Goal: Information Seeking & Learning: Learn about a topic

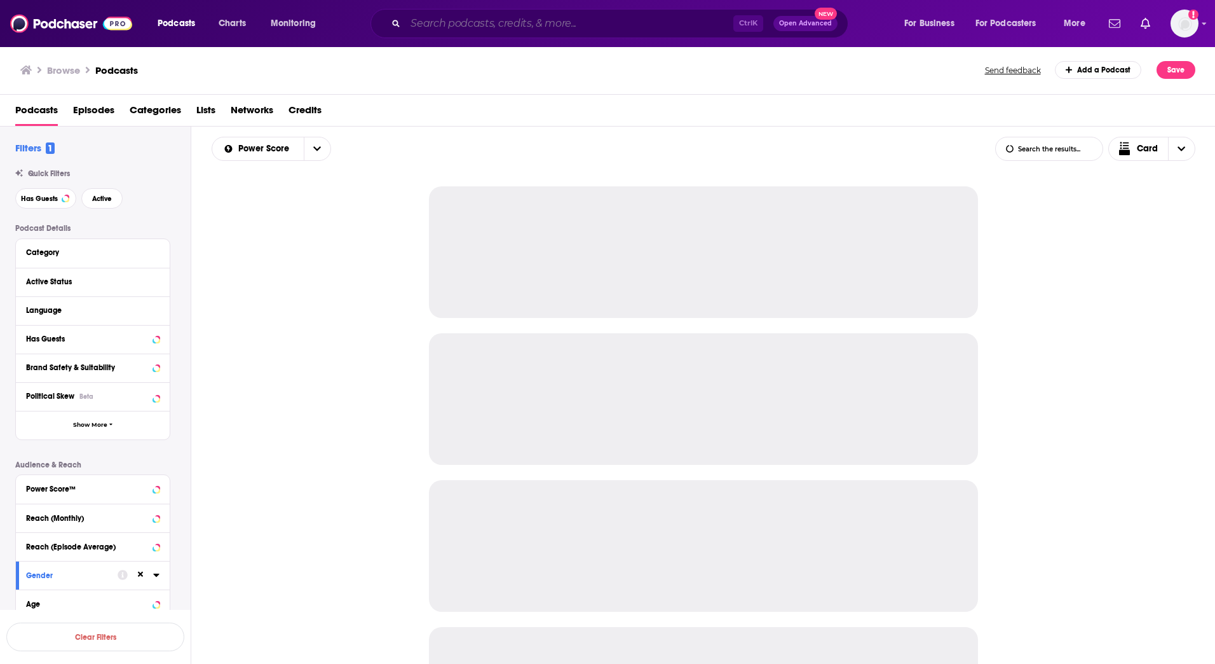
click at [463, 20] on input "Search podcasts, credits, & more..." at bounding box center [570, 23] width 328 height 20
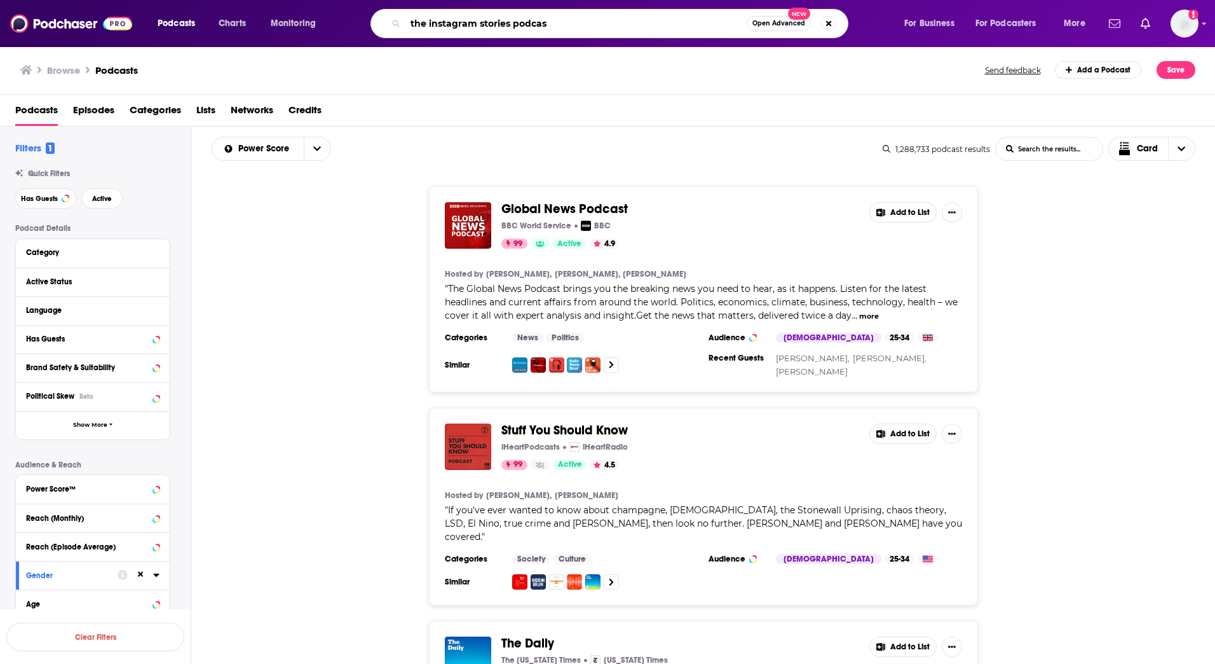
type input "the instagram stories podcast"
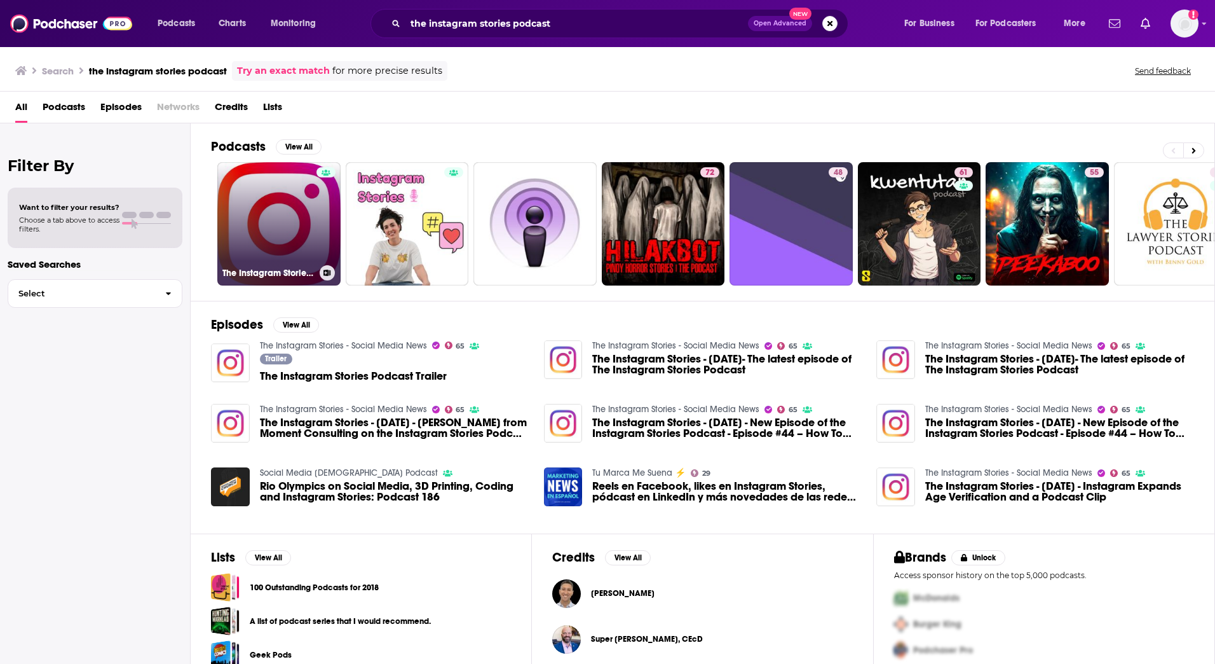
click at [288, 220] on link "The Instagram Stories Podcast" at bounding box center [278, 223] width 123 height 123
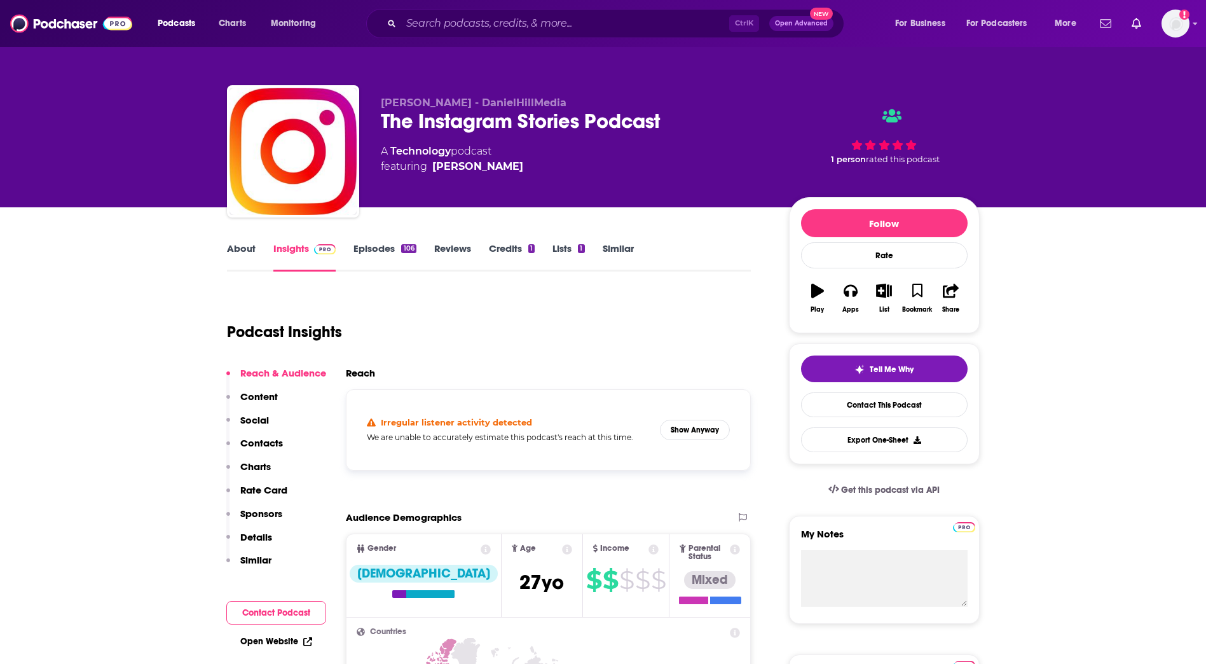
click at [385, 248] on link "Episodes 106" at bounding box center [384, 256] width 62 height 29
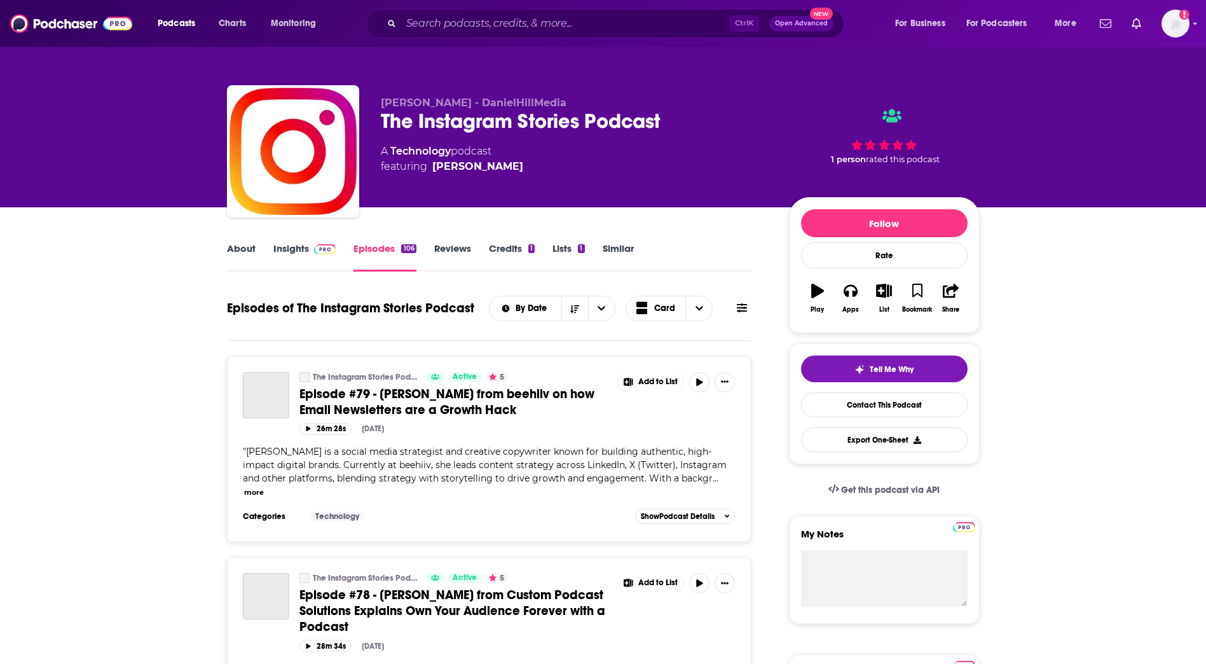
click at [314, 244] on img at bounding box center [325, 249] width 22 height 10
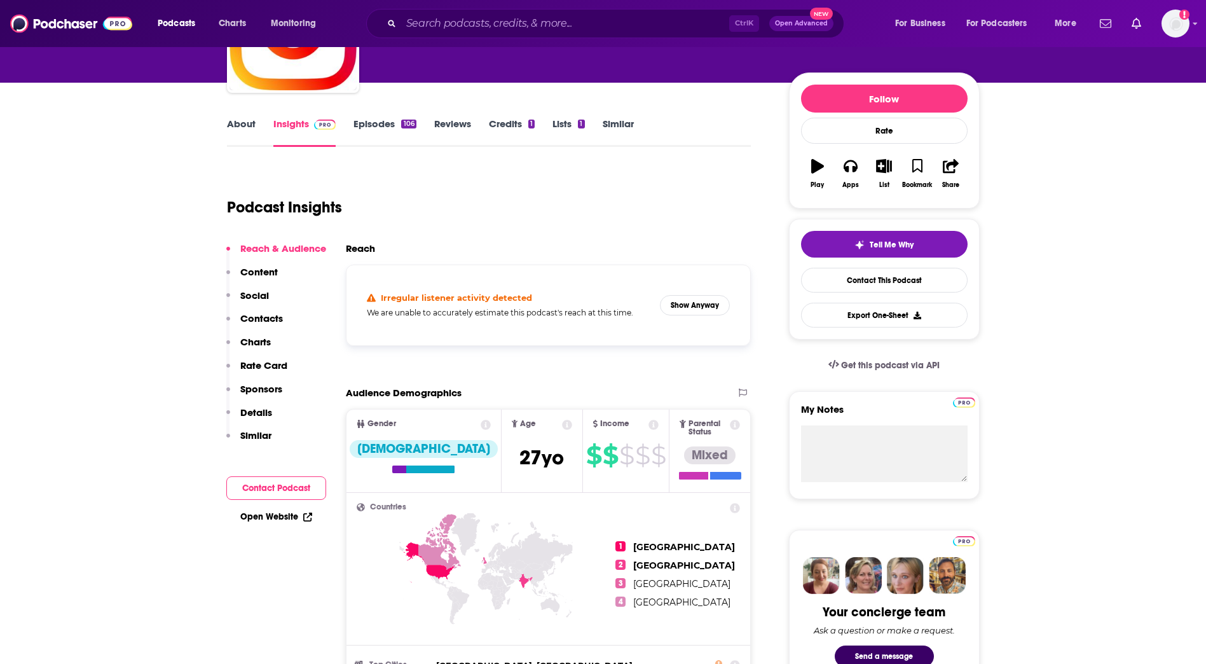
scroll to position [127, 0]
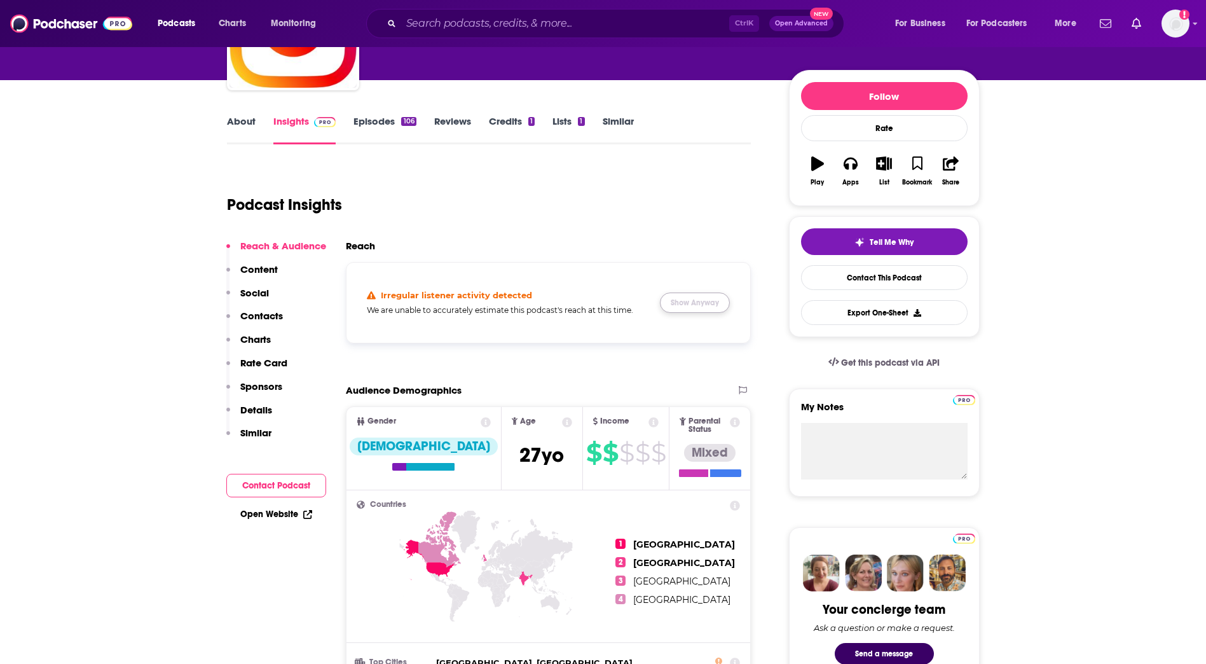
click at [680, 296] on button "Show Anyway" at bounding box center [695, 302] width 70 height 20
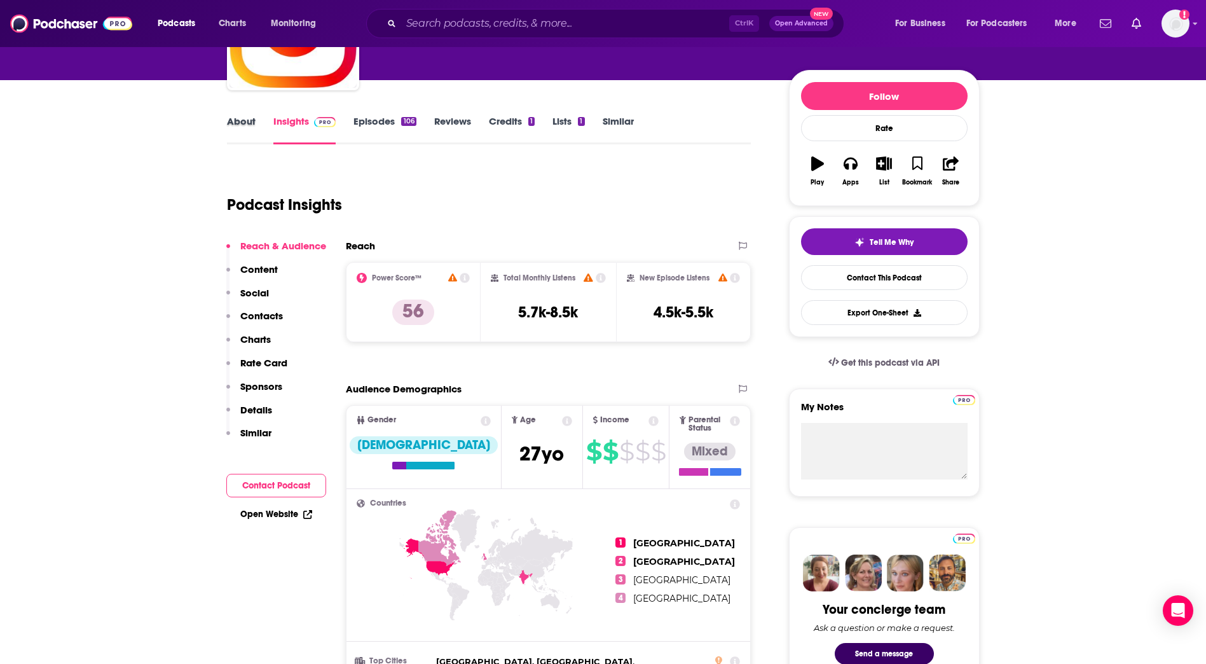
click at [256, 121] on div "About" at bounding box center [250, 129] width 46 height 29
click at [359, 130] on link "Episodes 106" at bounding box center [384, 129] width 62 height 29
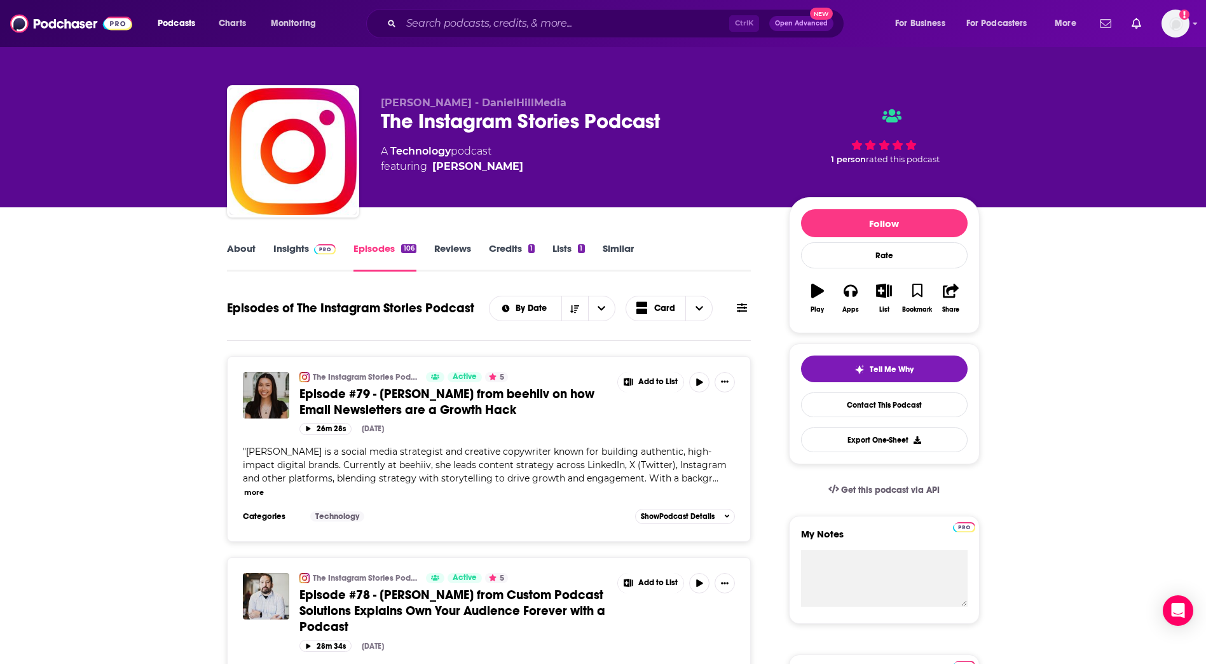
click at [240, 249] on link "About" at bounding box center [241, 256] width 29 height 29
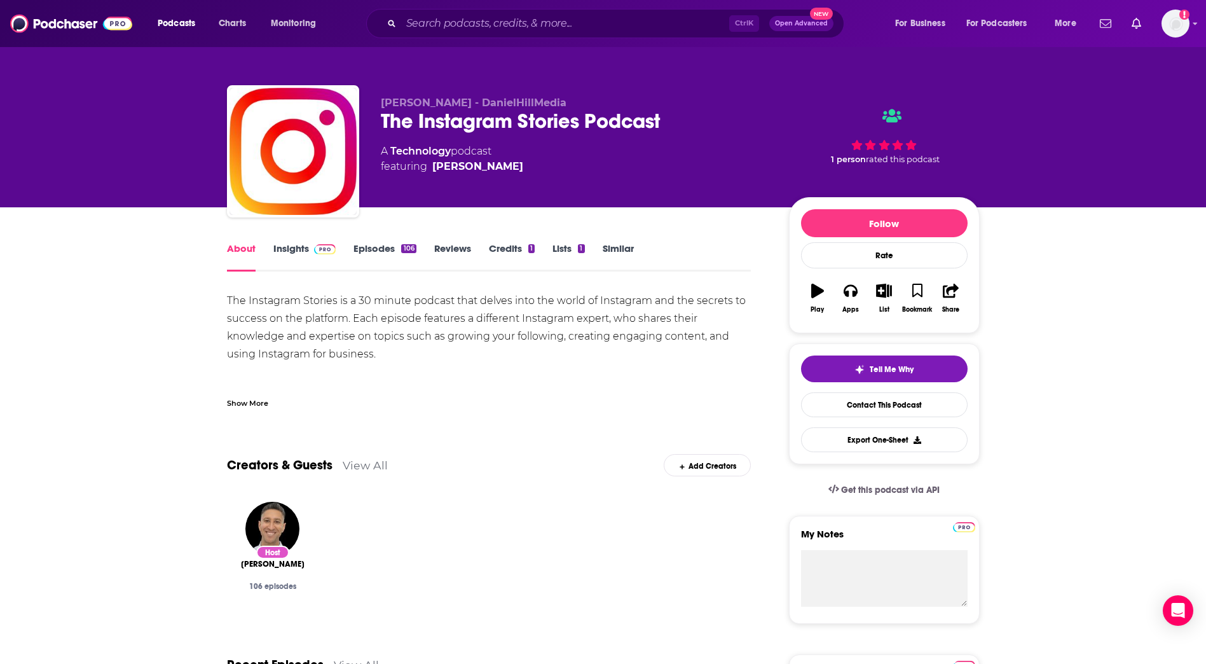
click at [233, 298] on div "The Instagram Stories is a 30 minute podcast that delves into the world of Inst…" at bounding box center [489, 363] width 524 height 142
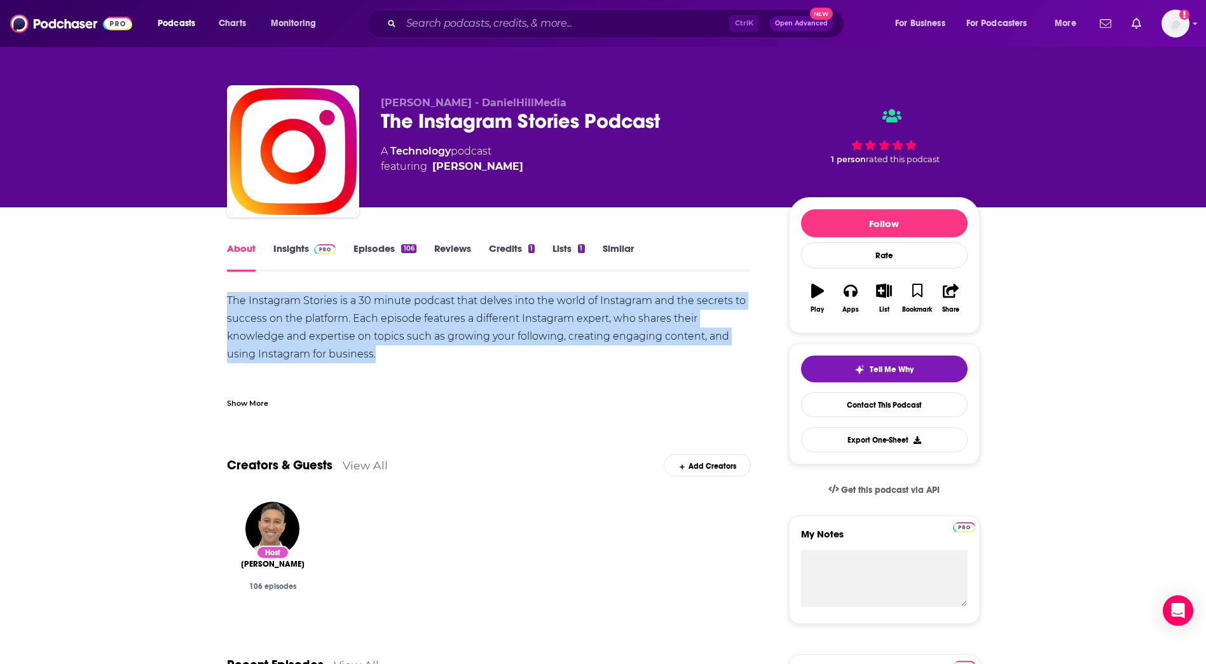
drag, startPoint x: 308, startPoint y: 311, endPoint x: 416, endPoint y: 355, distance: 116.6
copy div "The Instagram Stories is a 30 minute podcast that delves into the world of Inst…"
click at [292, 247] on link "Insights" at bounding box center [304, 256] width 63 height 29
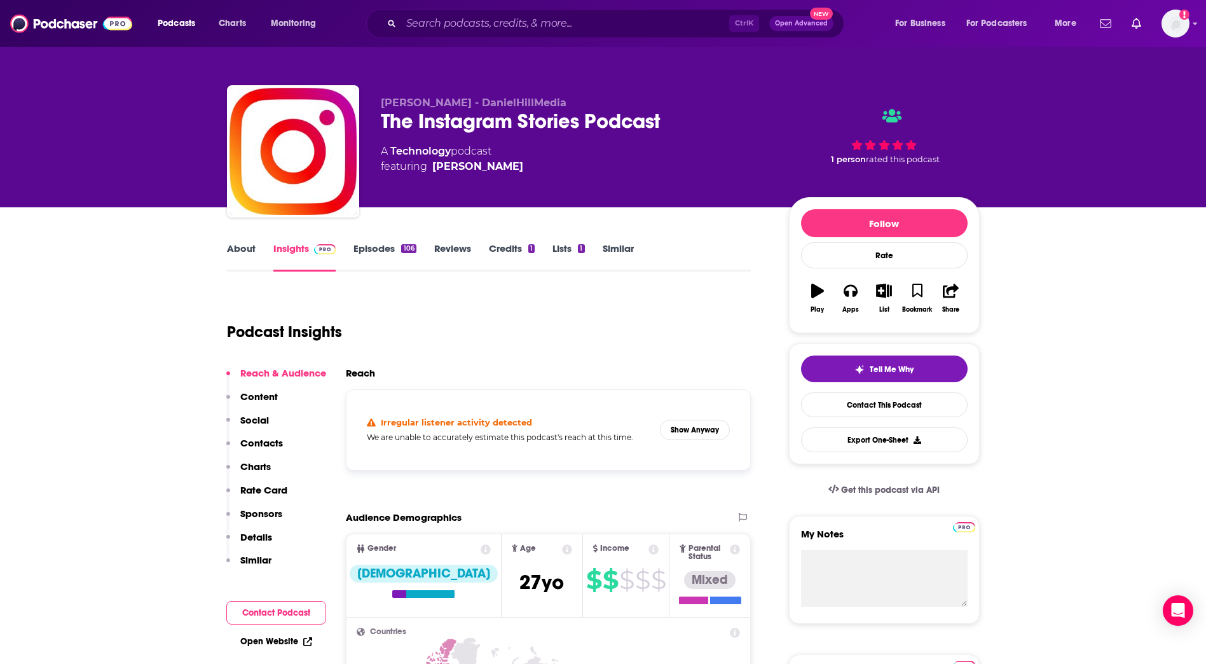
click at [362, 247] on link "Episodes 106" at bounding box center [384, 256] width 62 height 29
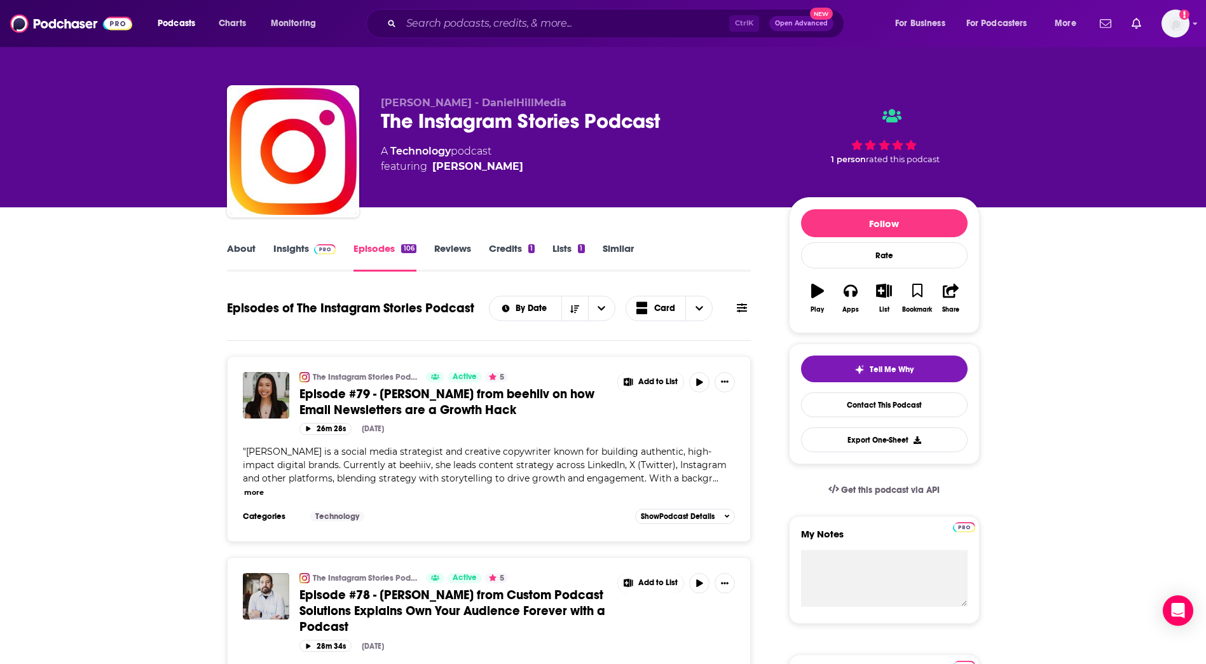
click at [519, 251] on link "Credits 1" at bounding box center [512, 256] width 46 height 29
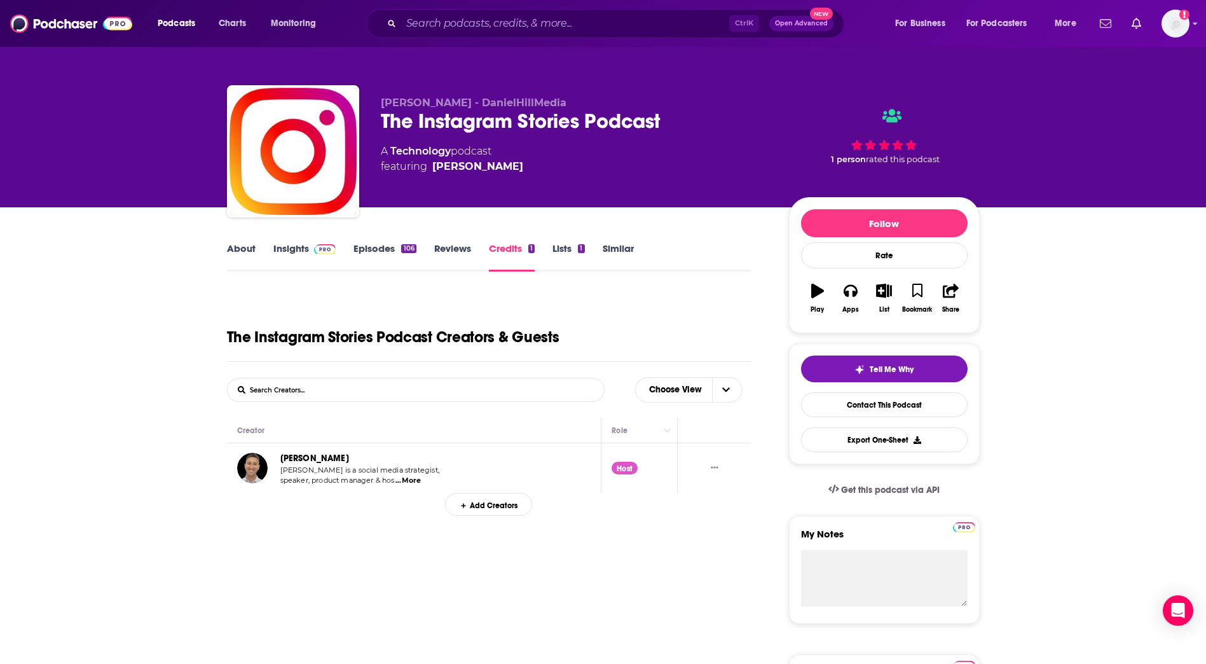
click at [387, 254] on link "Episodes 106" at bounding box center [384, 256] width 62 height 29
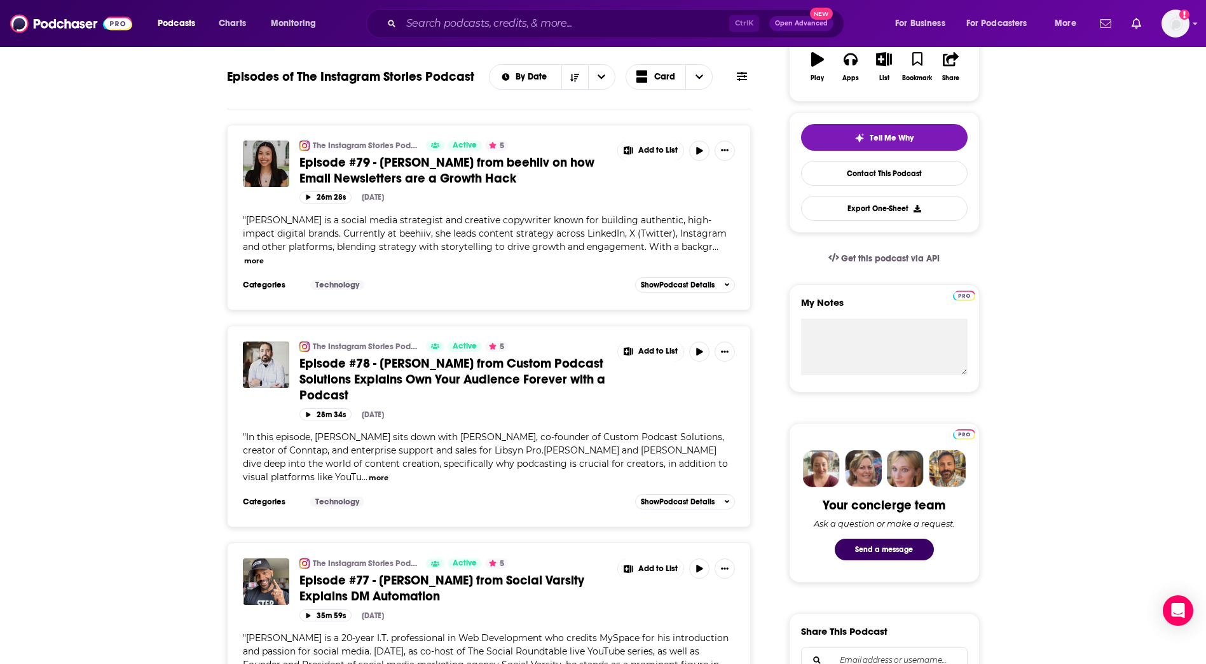
scroll to position [254, 0]
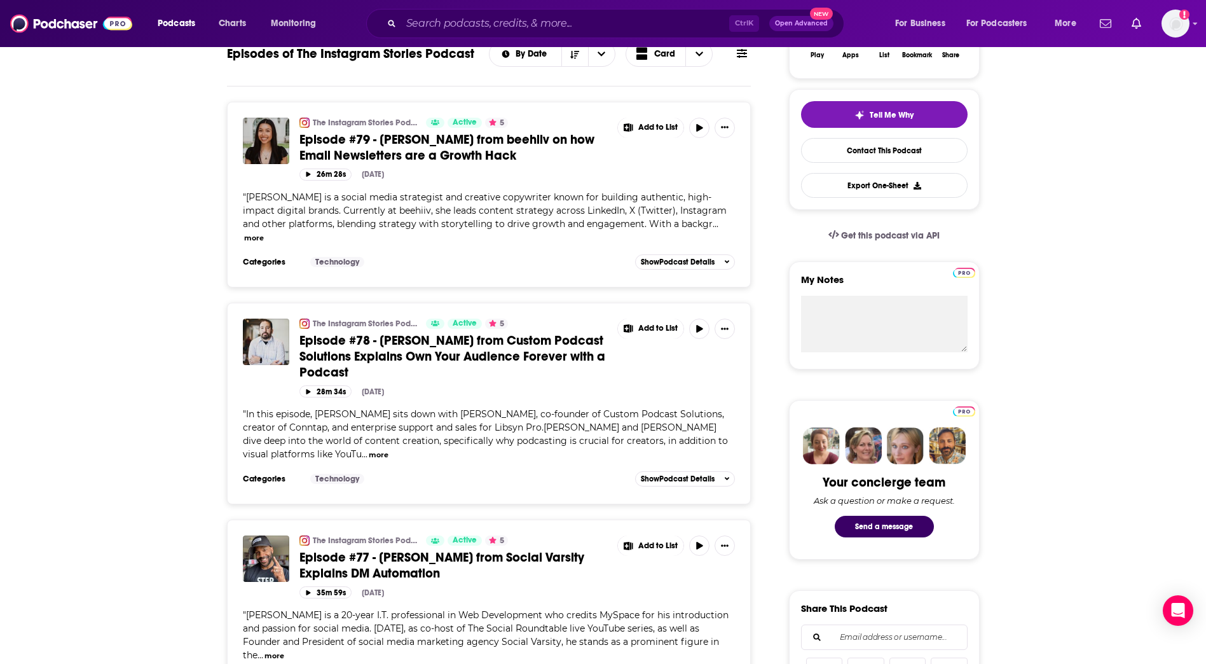
click at [264, 233] on button "more" at bounding box center [254, 238] width 20 height 11
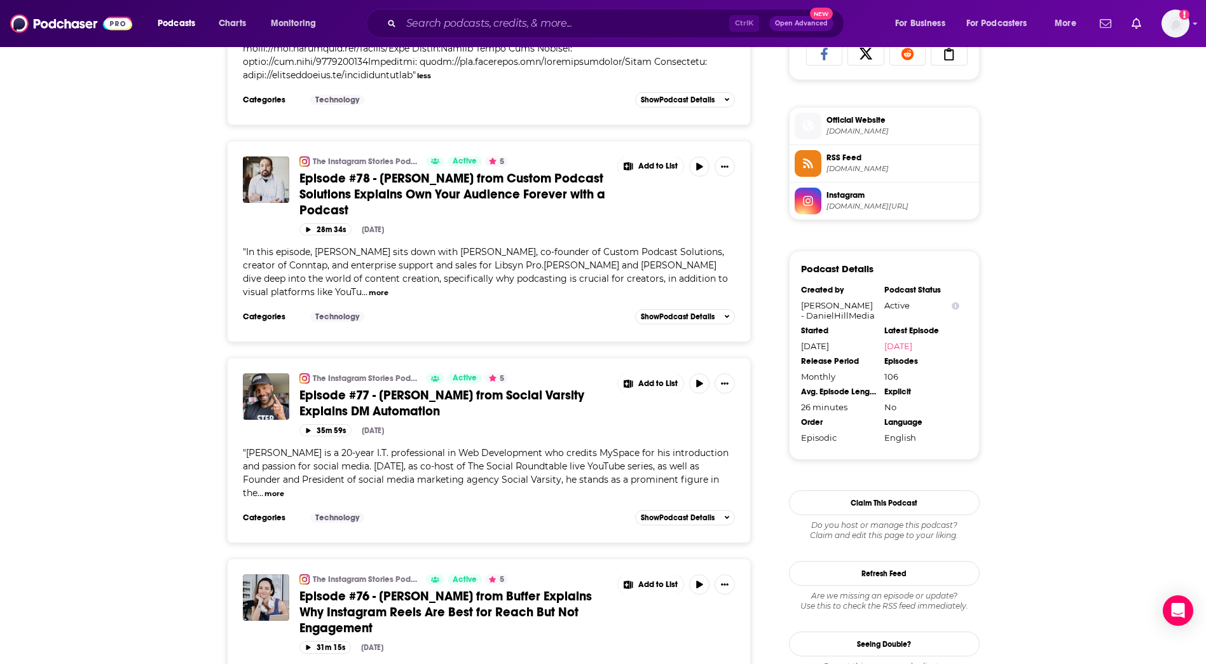
scroll to position [890, 0]
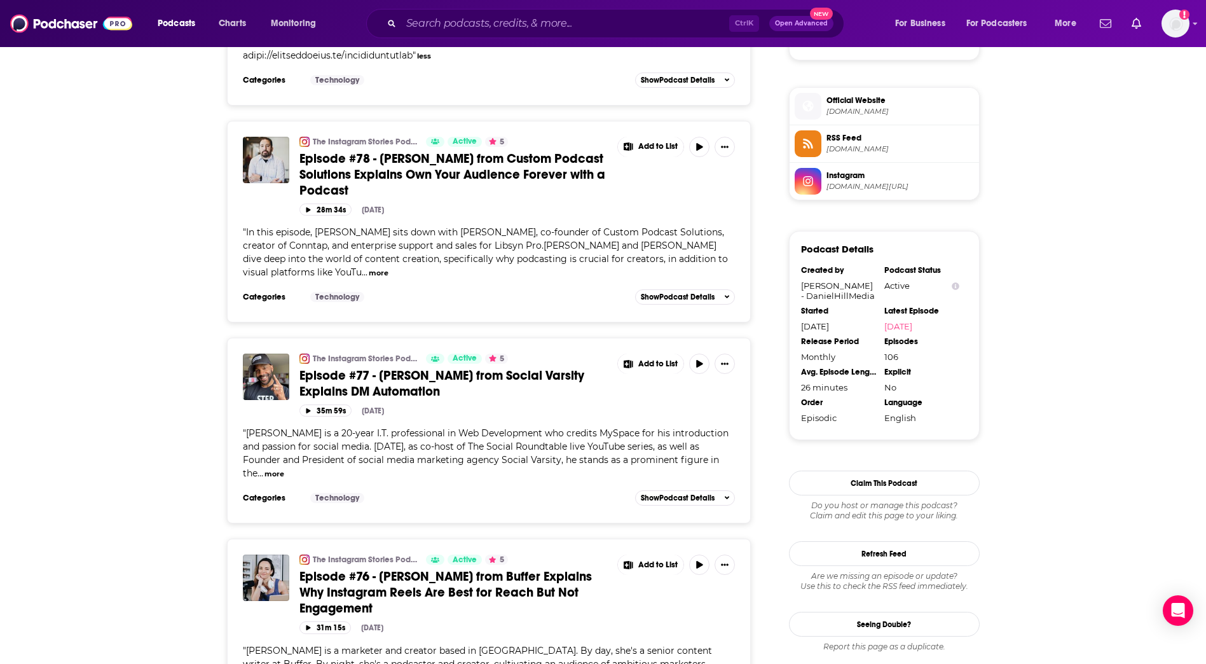
click at [284, 469] on button "more" at bounding box center [274, 474] width 20 height 11
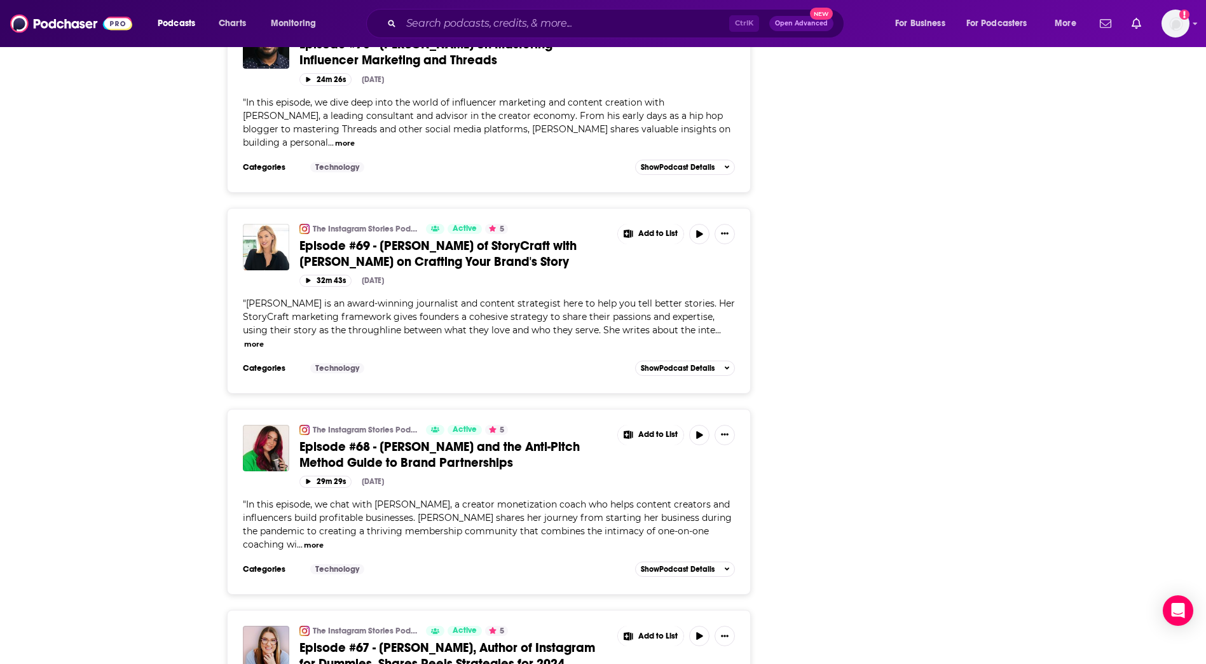
scroll to position [2924, 0]
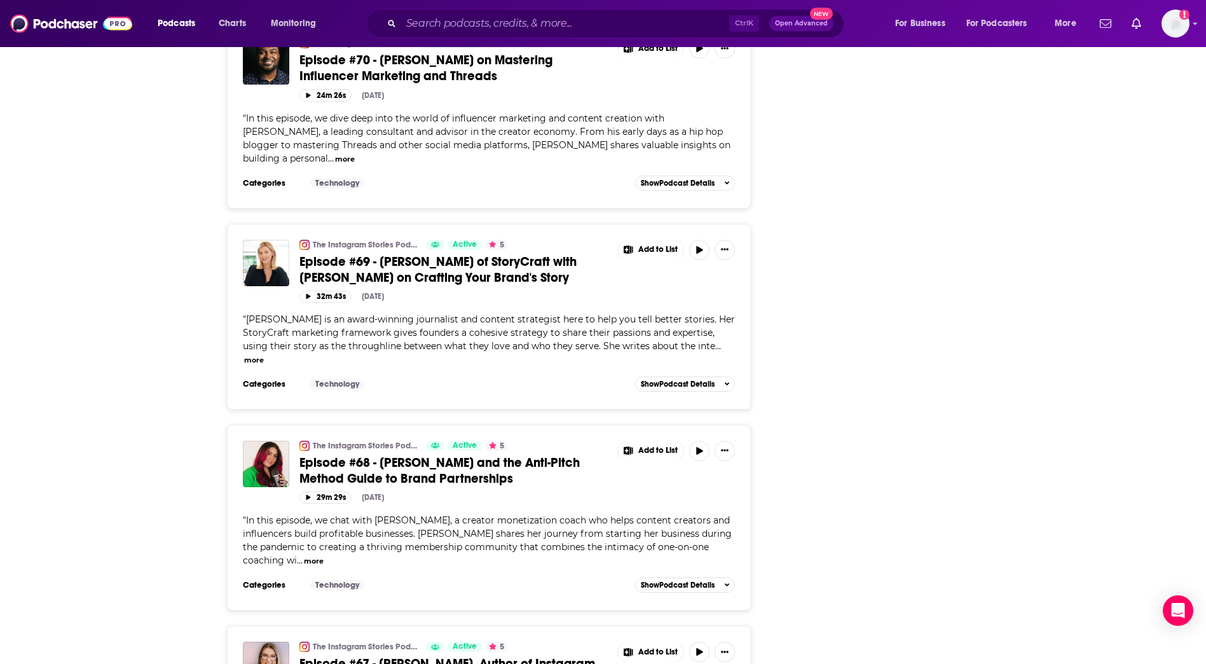
click at [1057, 317] on div "About Insights Episodes 106 Reviews Credits 1 Lists 1 Similar Episodes of The I…" at bounding box center [603, 287] width 1206 height 6009
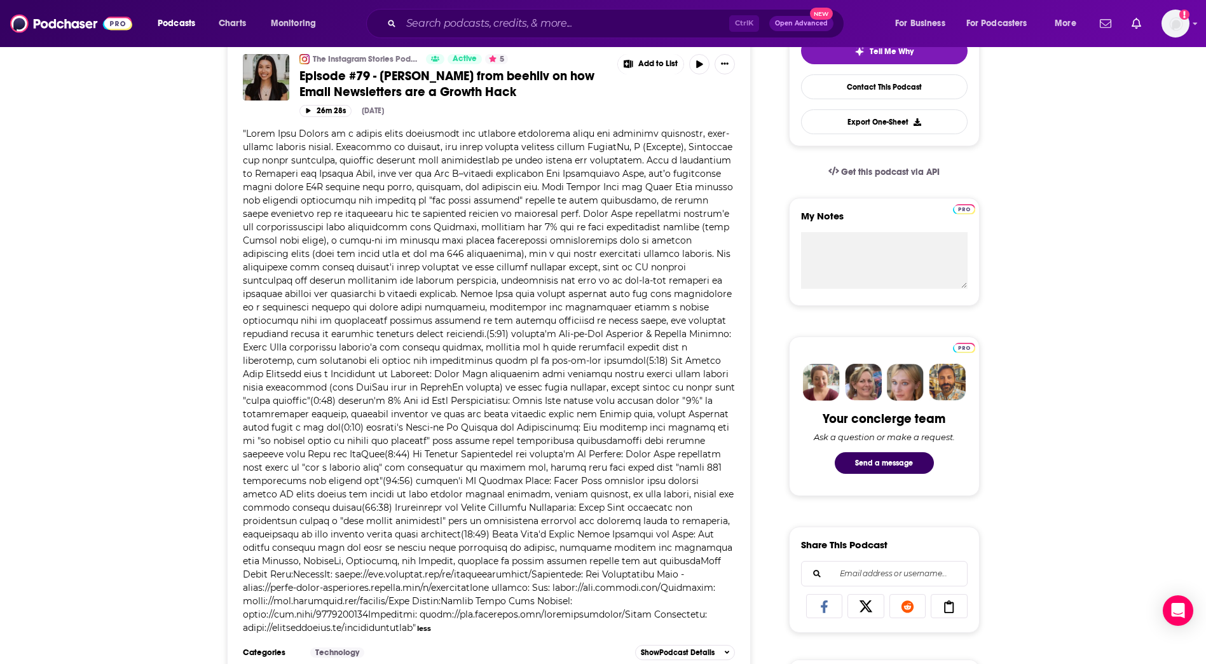
scroll to position [254, 0]
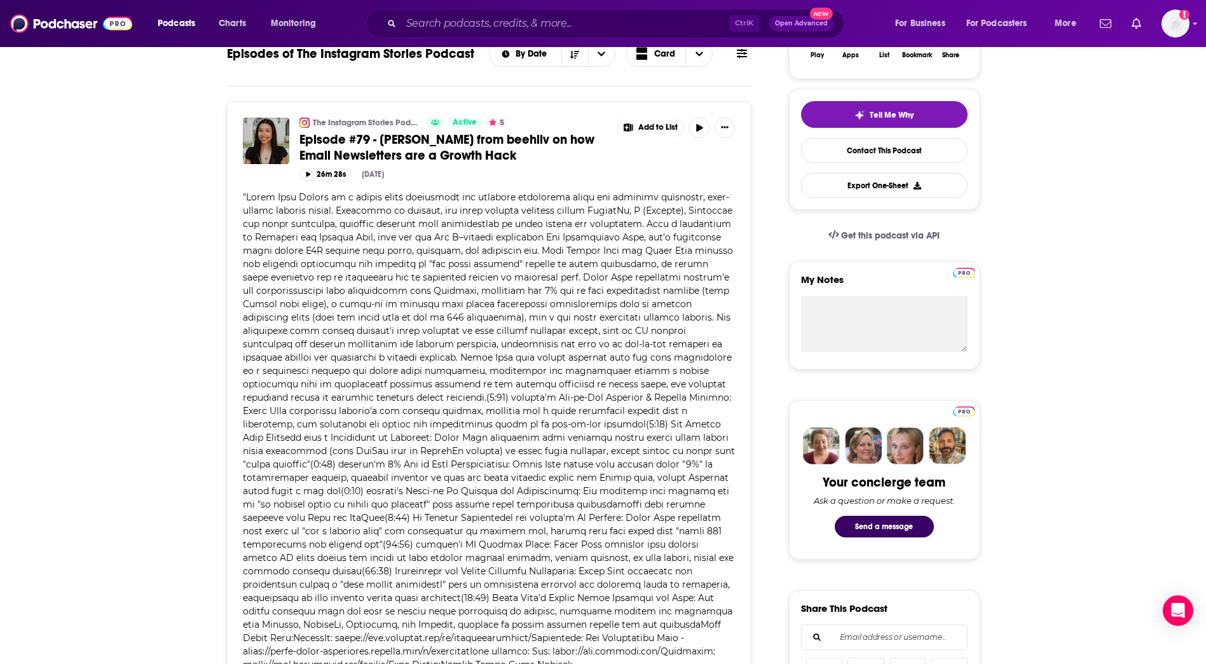
click at [589, 163] on link "Episode #79 - [PERSON_NAME] from beehiiv on how Email Newsletters are a Growth …" at bounding box center [453, 148] width 309 height 32
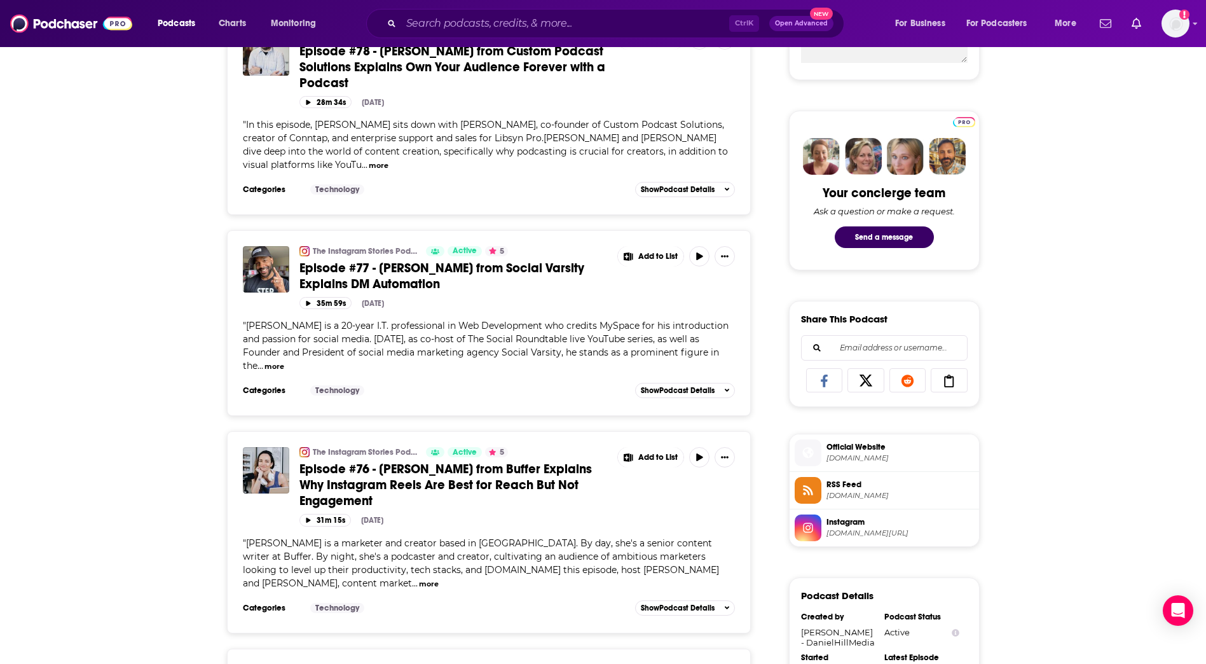
scroll to position [572, 0]
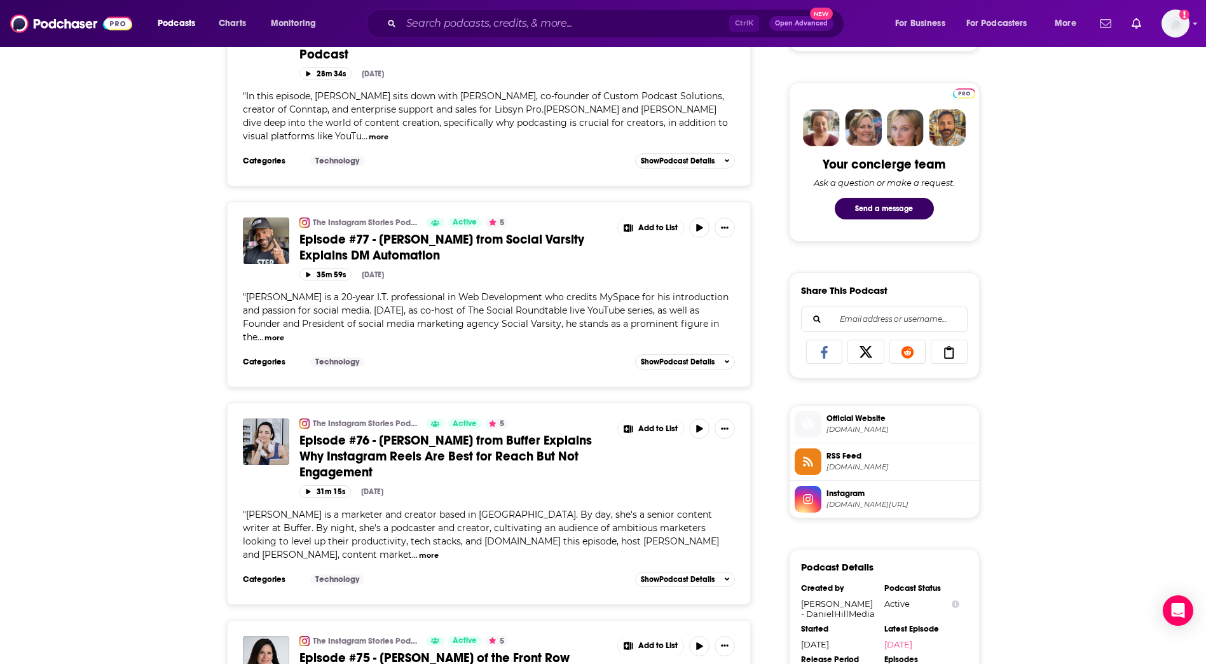
click at [284, 332] on button "more" at bounding box center [274, 337] width 20 height 11
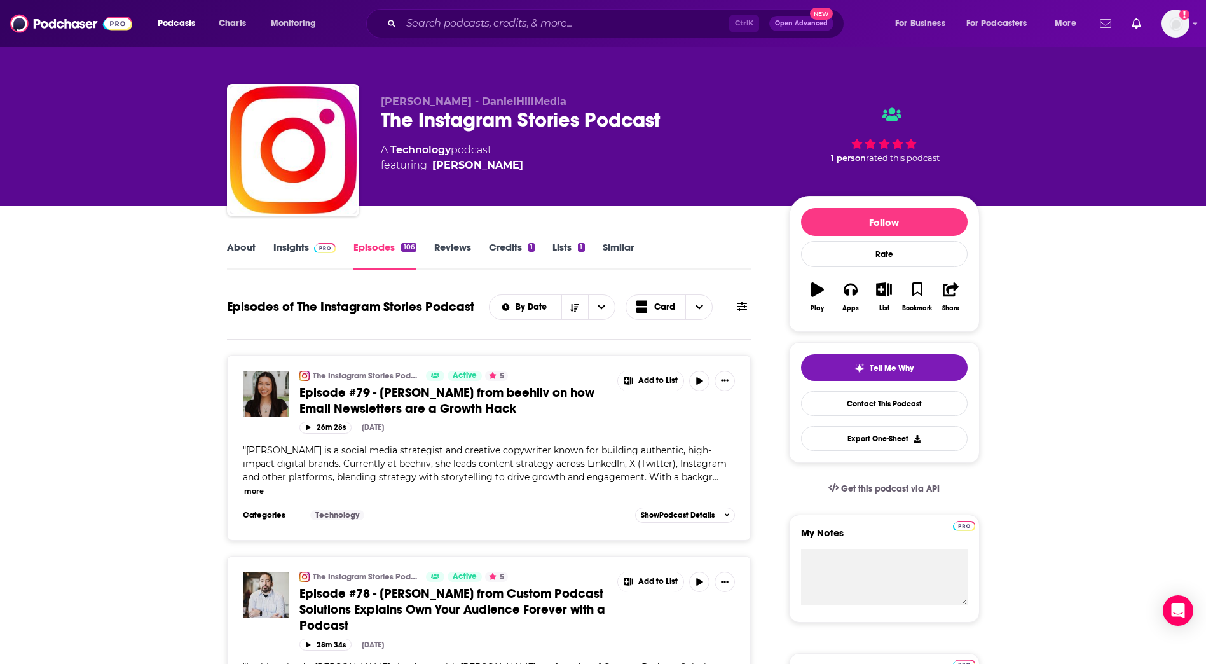
scroll to position [0, 0]
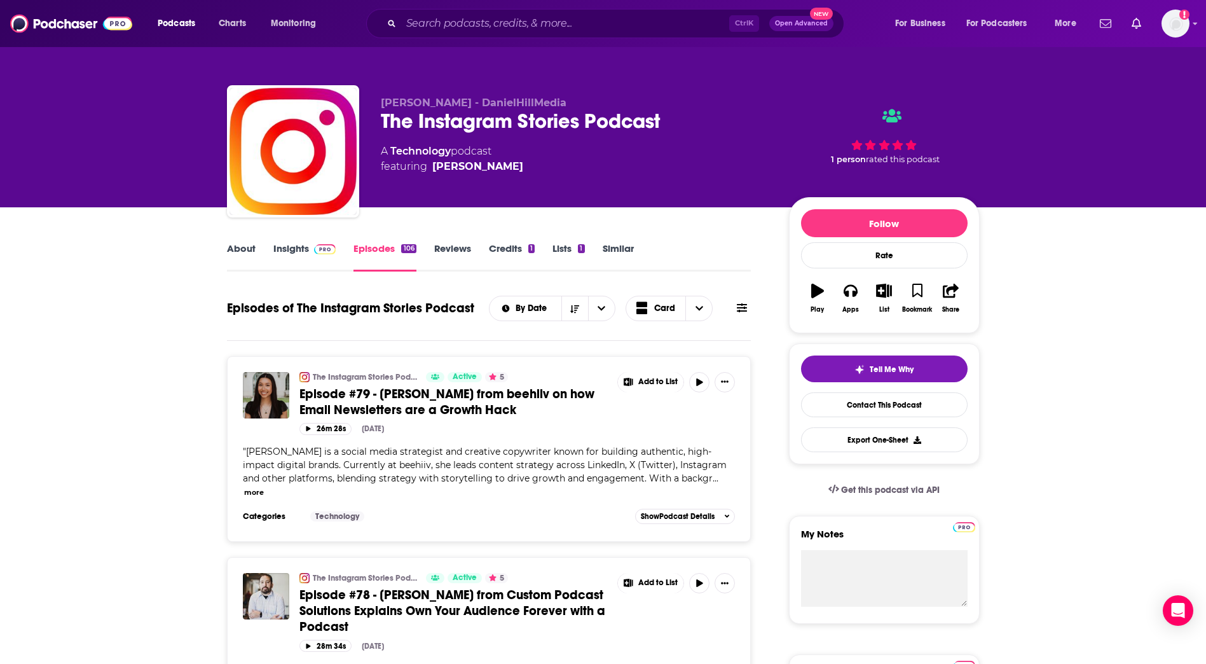
click at [290, 254] on link "Insights" at bounding box center [304, 256] width 63 height 29
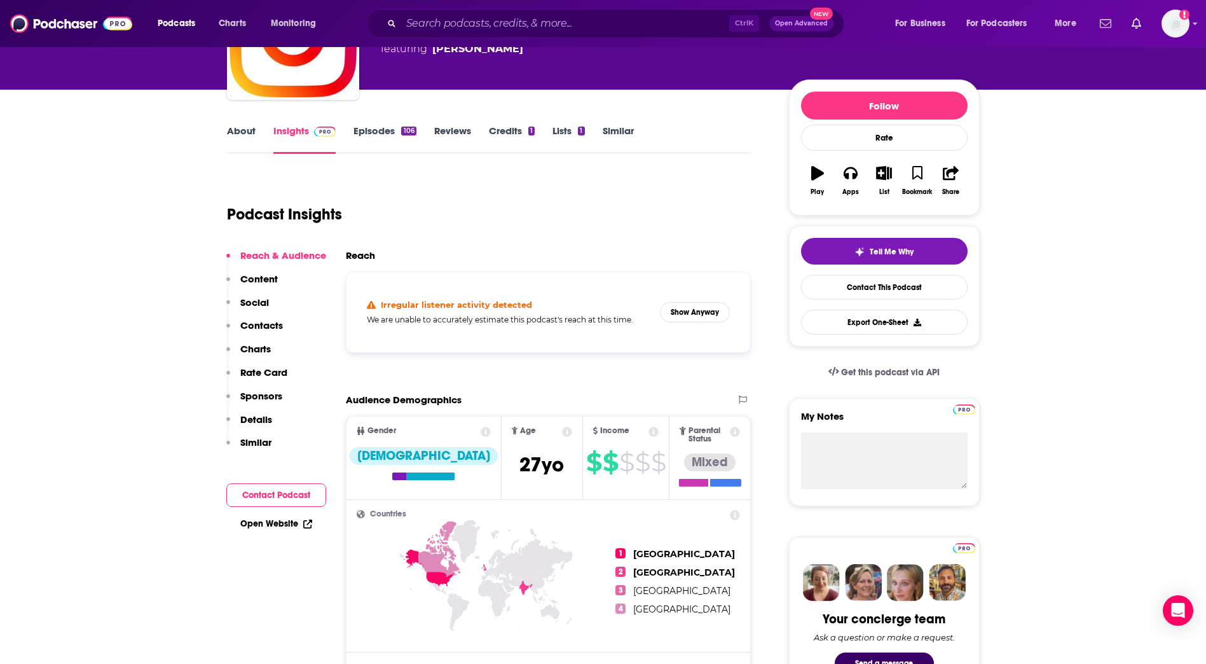
scroll to position [127, 0]
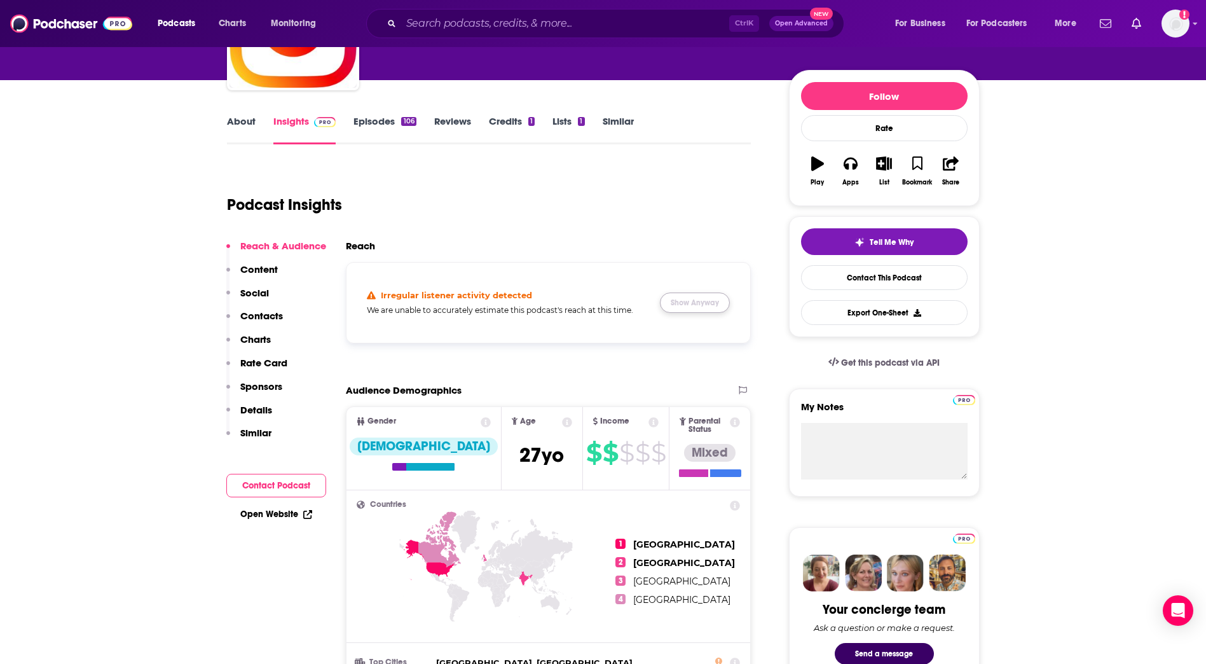
click at [683, 302] on button "Show Anyway" at bounding box center [695, 302] width 70 height 20
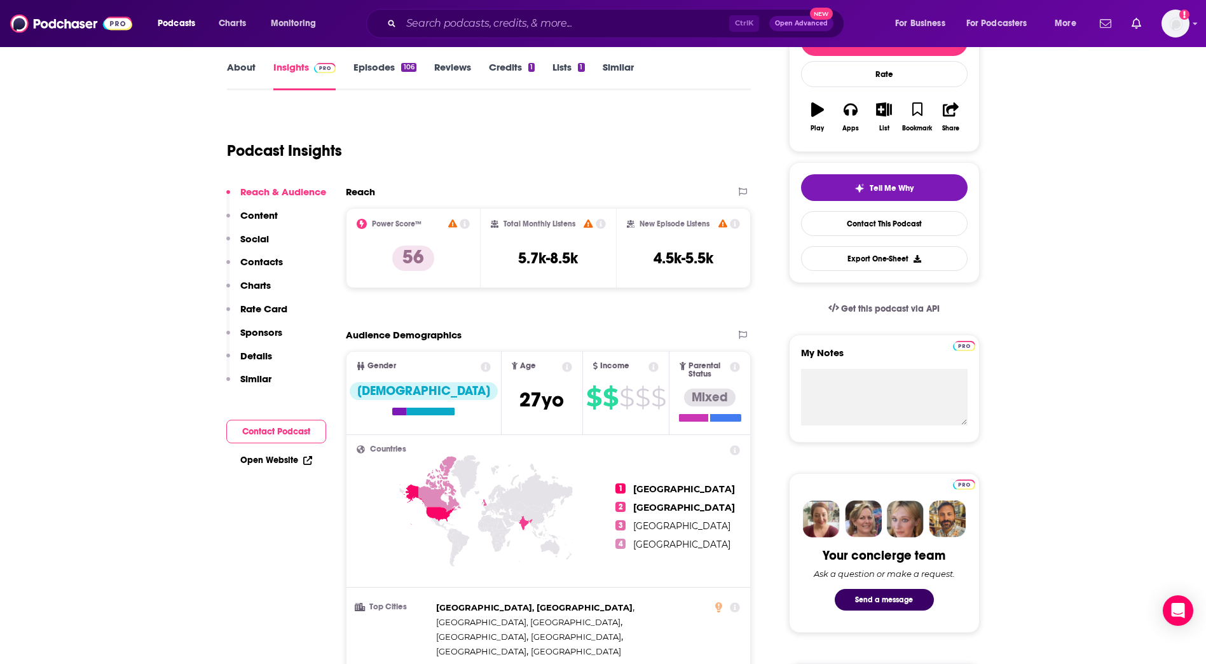
scroll to position [64, 0]
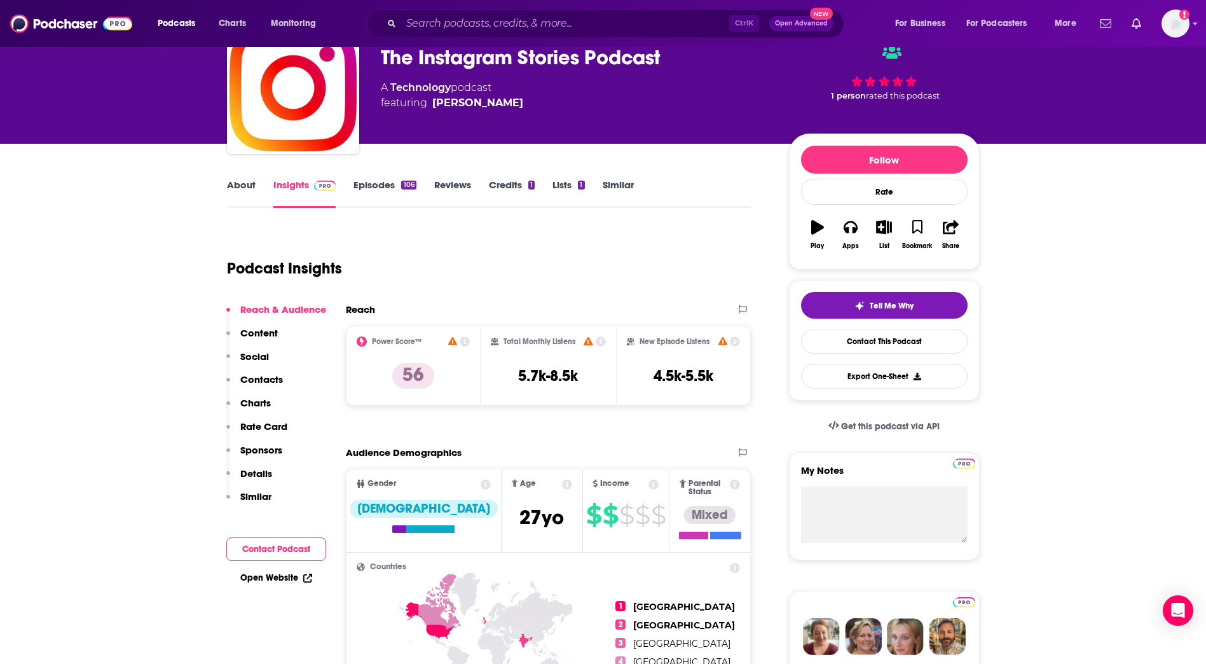
click at [387, 181] on link "Episodes 106" at bounding box center [384, 193] width 62 height 29
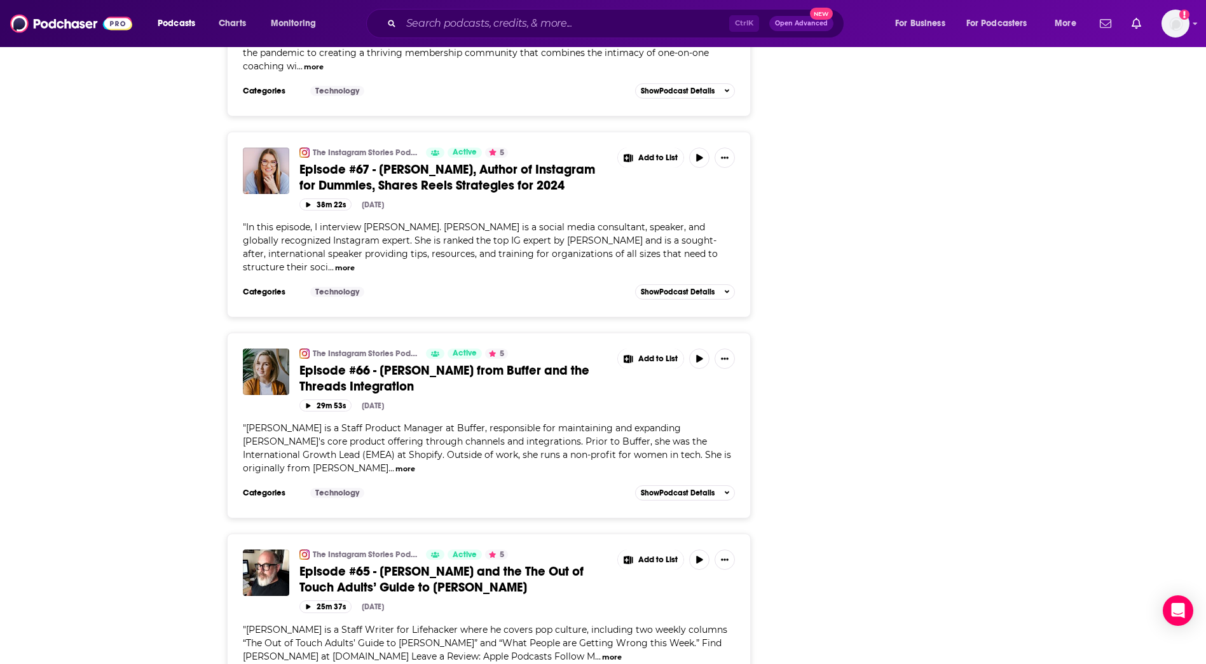
scroll to position [2670, 0]
click at [910, 249] on div "Follow Rate Play Apps List Bookmark Share Tell Me Why Contact This Podcast Expo…" at bounding box center [884, 158] width 191 height 5262
